Goal: Task Accomplishment & Management: Manage account settings

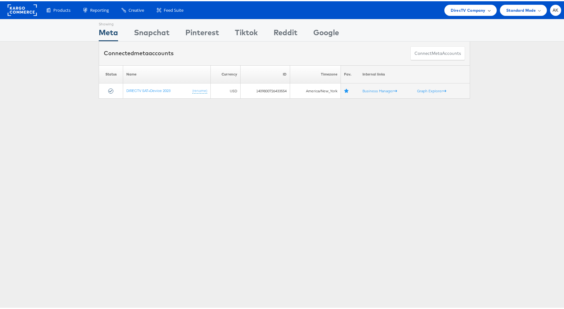
click at [465, 13] on div "DirecTV Company" at bounding box center [470, 8] width 52 height 11
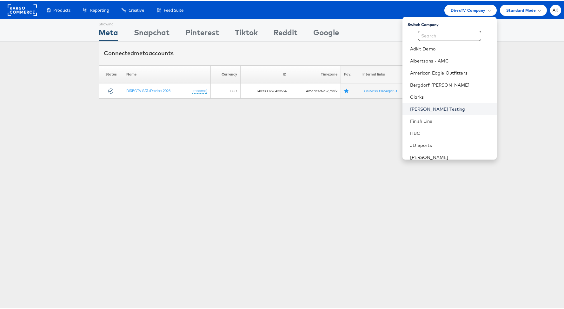
click at [440, 105] on link "[PERSON_NAME] Testing" at bounding box center [451, 108] width 82 height 6
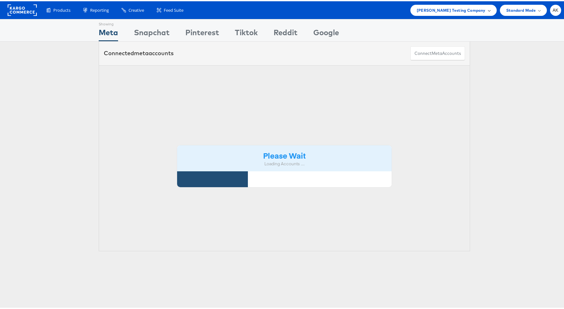
click at [447, 9] on span "[PERSON_NAME] Testing Company" at bounding box center [450, 9] width 69 height 7
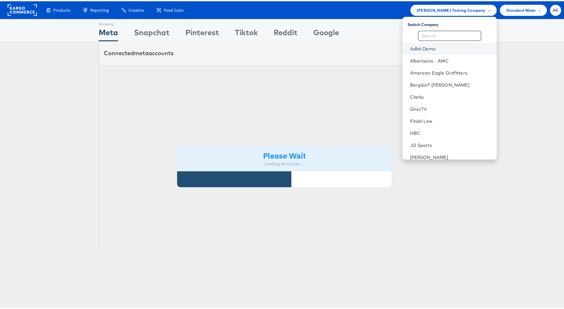
click at [441, 44] on link "Adkit Demo" at bounding box center [451, 47] width 82 height 6
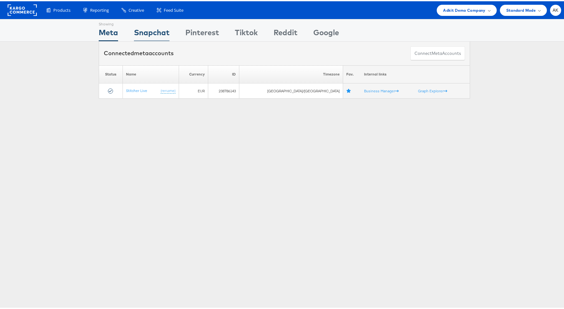
click at [158, 33] on div "Snapchat" at bounding box center [152, 33] width 36 height 14
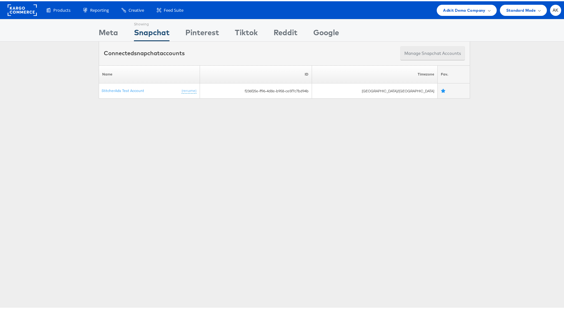
click at [431, 51] on button "Manage Snapchat Accounts" at bounding box center [432, 52] width 65 height 14
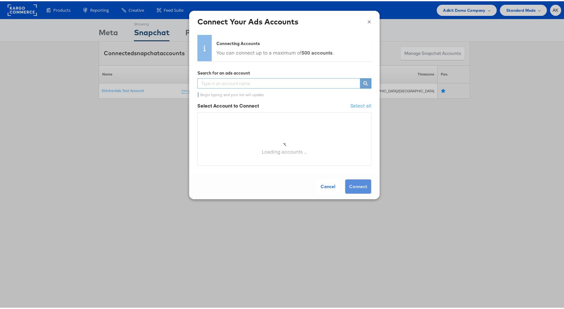
click at [298, 82] on input "text" at bounding box center [278, 82] width 163 height 10
type input "d"
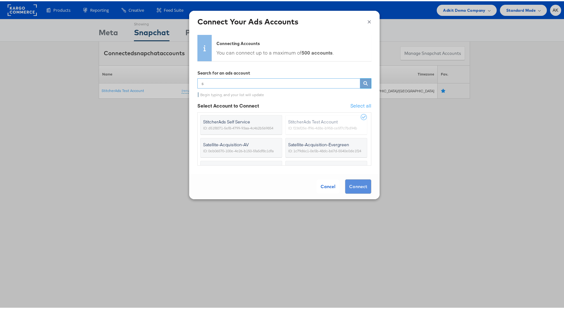
type input "s"
click at [223, 124] on span "ID: d51f8071-5ef8-4799-93aa-4c462b569854" at bounding box center [238, 127] width 70 height 6
click at [0, 0] on input "StitcherAds Self Service ID: d51f8071-5ef8-4799-93aa-4c462b569854" at bounding box center [0, 0] width 0 height 0
click at [352, 183] on button "Connect" at bounding box center [358, 185] width 26 height 15
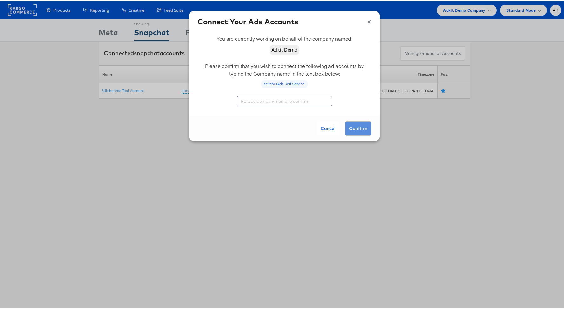
click at [274, 102] on input "text" at bounding box center [284, 100] width 95 height 10
click at [349, 126] on div "Cancel Confirm" at bounding box center [284, 127] width 190 height 25
click at [285, 100] on input "StitcherAds Self Service" at bounding box center [284, 100] width 95 height 10
click at [310, 101] on input "StitcherAds Self Service" at bounding box center [284, 100] width 95 height 10
drag, startPoint x: 299, startPoint y: 81, endPoint x: 260, endPoint y: 84, distance: 39.1
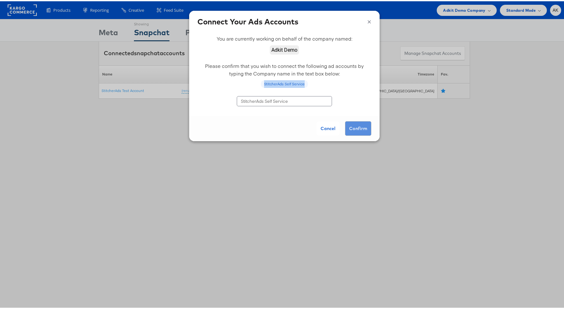
click at [261, 84] on div "StitcherAds Self Service" at bounding box center [284, 83] width 47 height 8
copy div "StitcherAds Self Service"
click at [260, 97] on input "StitcherAds Self Service" at bounding box center [284, 100] width 95 height 10
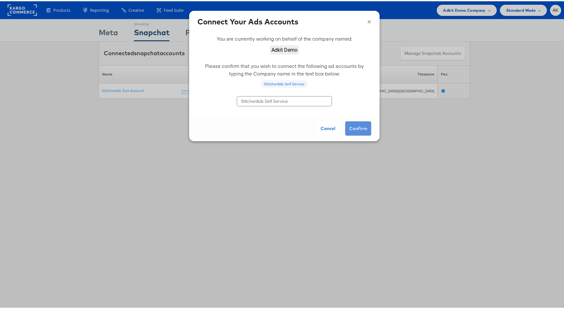
paste input "text"
click at [295, 101] on input "StitcherAds Self Service" at bounding box center [284, 100] width 95 height 10
type input "stitcherads self service"
click at [367, 20] on button "×" at bounding box center [369, 20] width 4 height 10
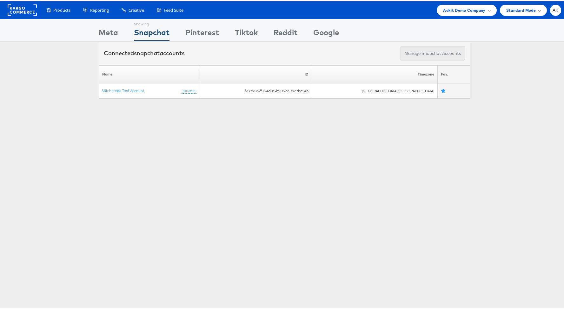
click at [436, 57] on button "Manage Snapchat Accounts" at bounding box center [432, 52] width 65 height 14
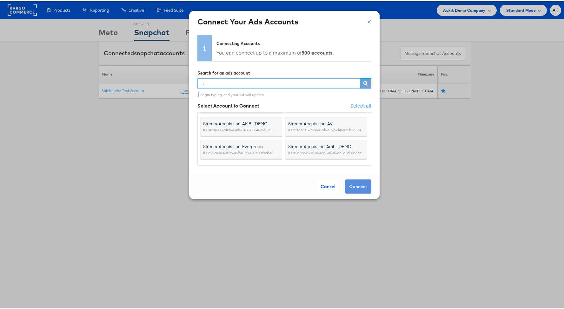
scroll to position [231, 0]
click at [238, 82] on input "s" at bounding box center [278, 82] width 163 height 10
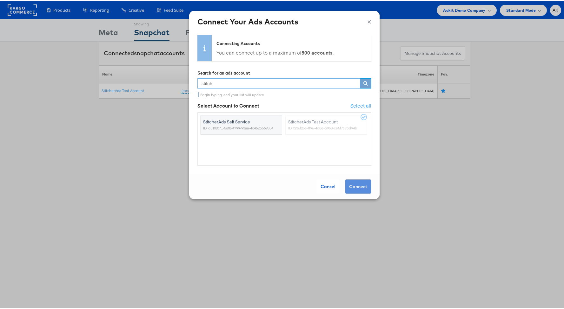
type input "stitch"
click at [244, 129] on span "ID: d51f8071-5ef8-4799-93aa-4c462b569854" at bounding box center [238, 127] width 70 height 6
click at [0, 0] on input "StitcherAds Self Service ID: d51f8071-5ef8-4799-93aa-4c462b569854" at bounding box center [0, 0] width 0 height 0
click at [351, 184] on button "Connect" at bounding box center [358, 185] width 26 height 15
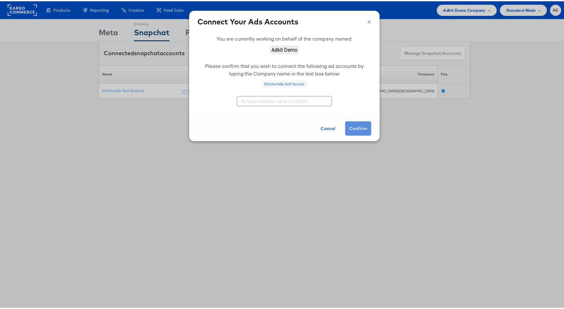
click at [265, 99] on input "text" at bounding box center [284, 100] width 95 height 10
type input "Adkit Demo"
click at [358, 130] on button "Confirm" at bounding box center [358, 127] width 26 height 15
